Goal: Information Seeking & Learning: Compare options

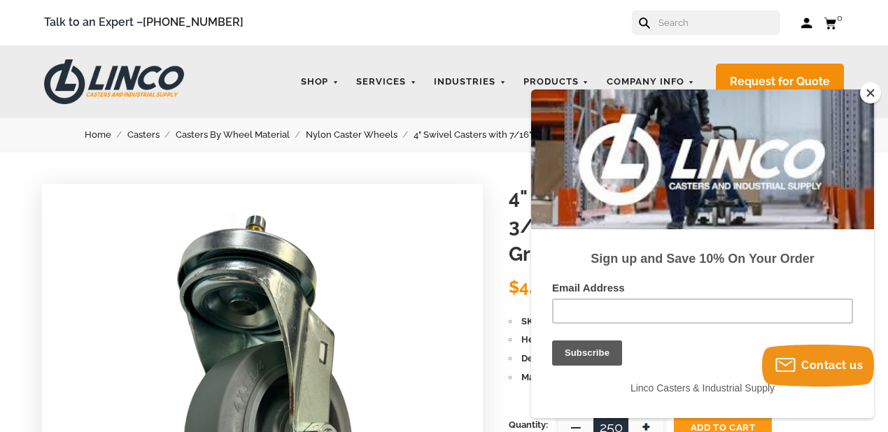
click at [868, 90] on button "Close" at bounding box center [870, 93] width 21 height 21
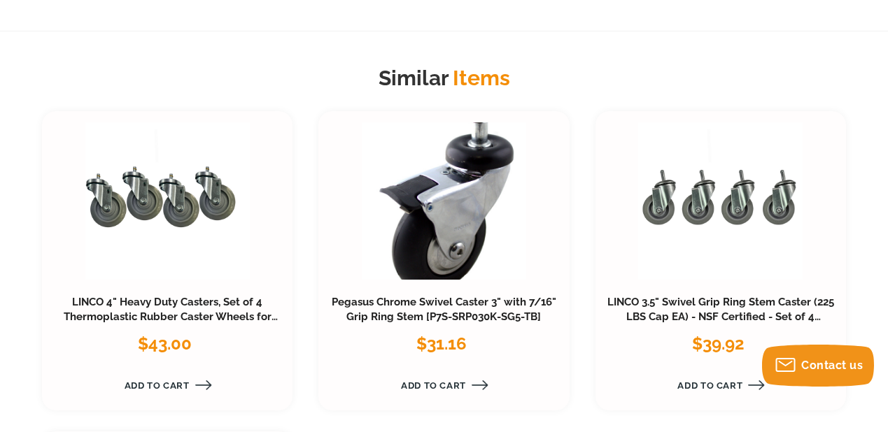
scroll to position [1679, 0]
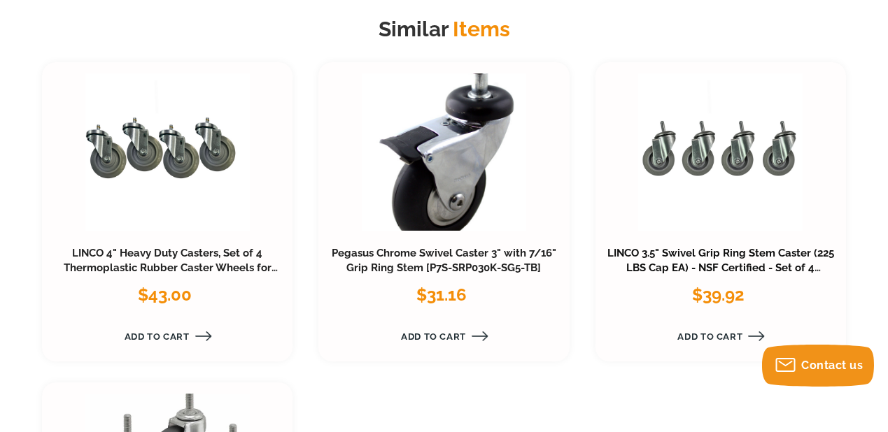
click at [725, 253] on link "LINCO 3.5" Swivel Grip Ring Stem Caster (225 LBS Cap EA) - NSF Certified - Set …" at bounding box center [720, 268] width 227 height 43
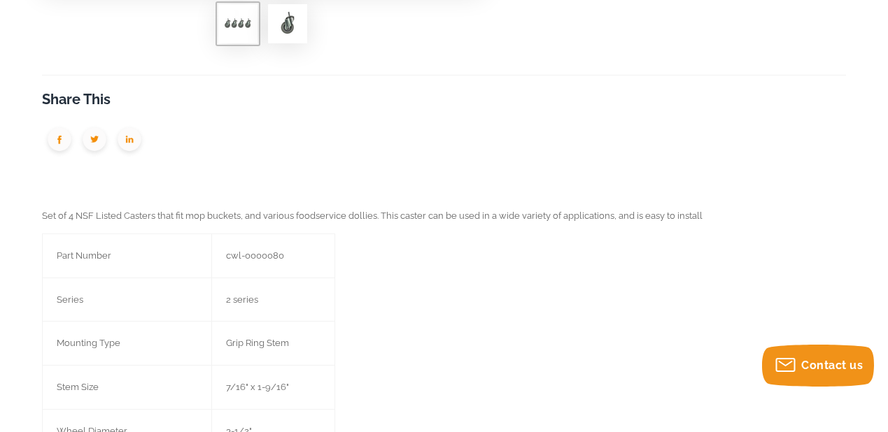
scroll to position [560, 0]
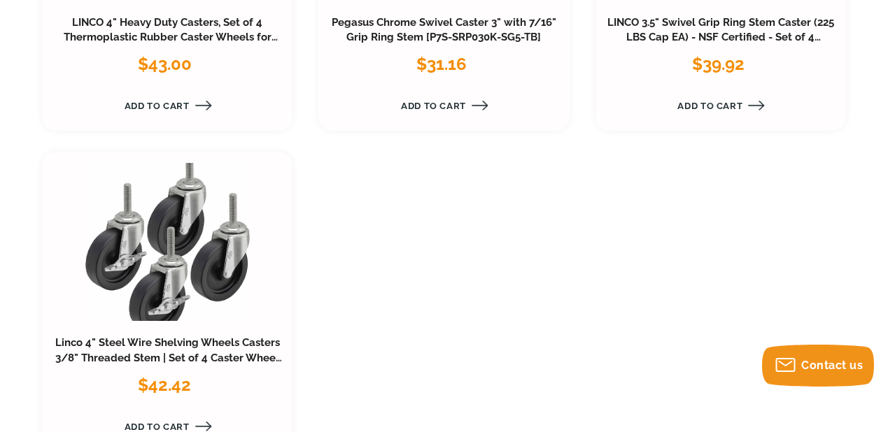
scroll to position [1866, 0]
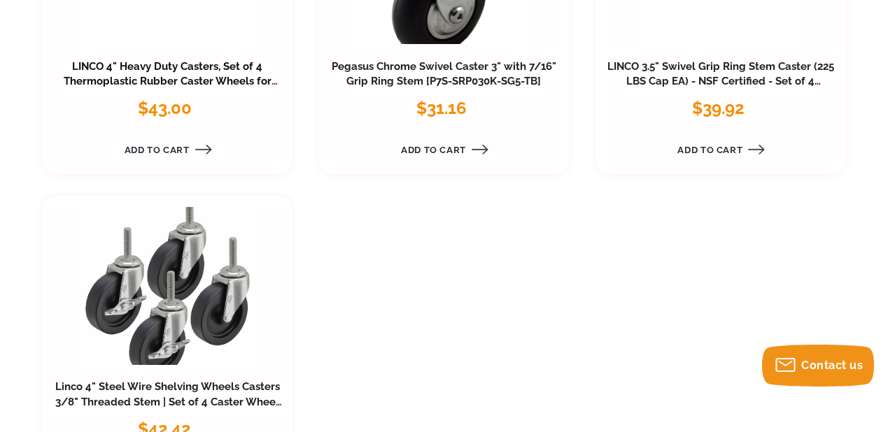
click at [199, 69] on link "LINCO 4" Heavy Duty Casters, Set of 4 Thermoplastic Rubber Caster Wheels for Mo…" at bounding box center [169, 89] width 215 height 58
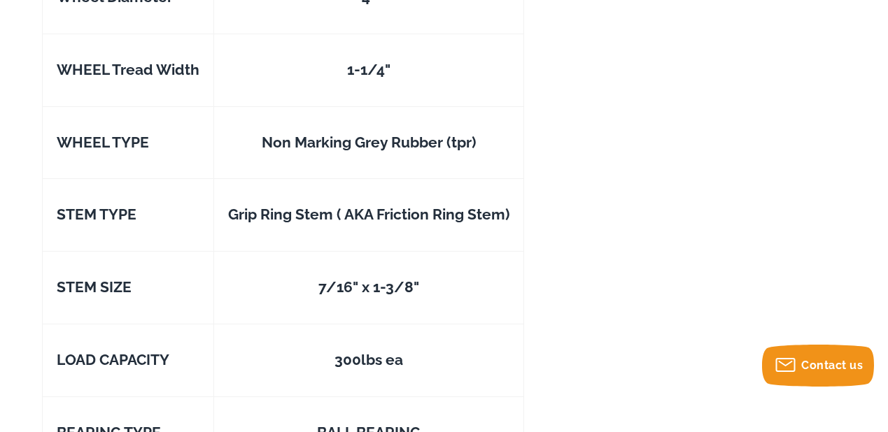
scroll to position [1119, 0]
